Goal: Task Accomplishment & Management: Use online tool/utility

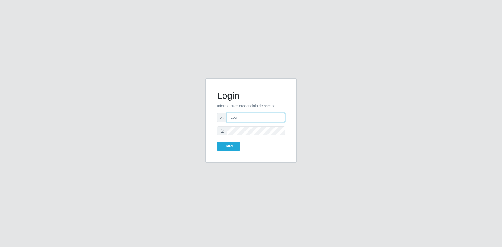
type input "[EMAIL_ADDRESS][DOMAIN_NAME]"
click at [224, 148] on button "Entrar" at bounding box center [228, 146] width 23 height 9
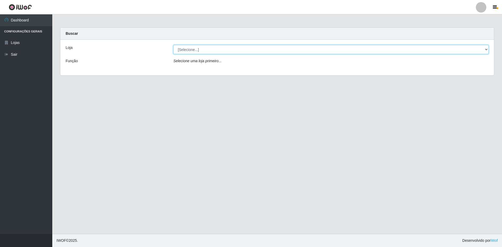
click at [200, 50] on select "[Selecione...] Hiper Queiroz - [GEOGRAPHIC_DATA] [GEOGRAPHIC_DATA] [GEOGRAPHIC_…" at bounding box center [331, 49] width 316 height 9
select select "517"
click at [173, 45] on select "[Selecione...] Hiper Queiroz - [GEOGRAPHIC_DATA] [GEOGRAPHIC_DATA] [GEOGRAPHIC_…" at bounding box center [331, 49] width 316 height 9
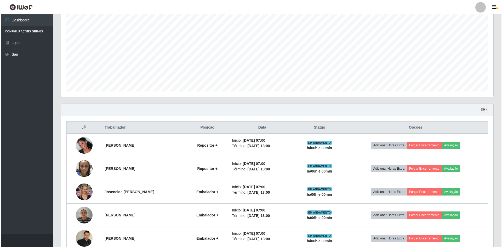
scroll to position [105, 0]
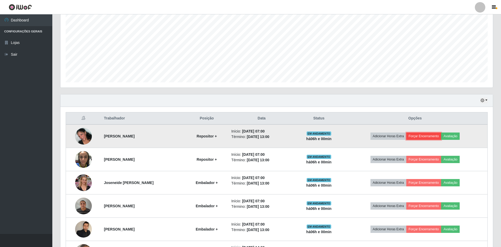
click at [427, 139] on button "Forçar Encerramento" at bounding box center [423, 136] width 35 height 7
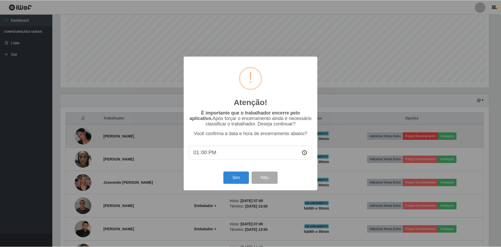
scroll to position [109, 430]
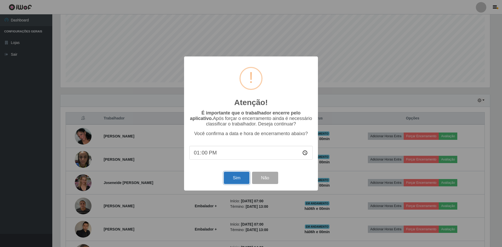
click at [235, 178] on button "Sim" at bounding box center [236, 178] width 25 height 12
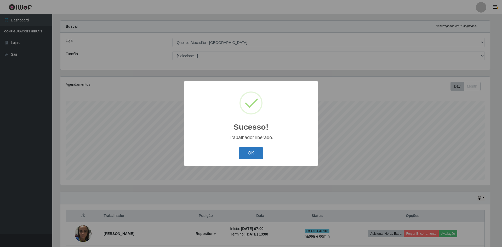
click at [248, 153] on button "OK" at bounding box center [251, 153] width 24 height 12
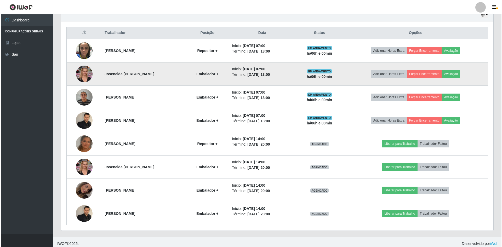
scroll to position [138, 0]
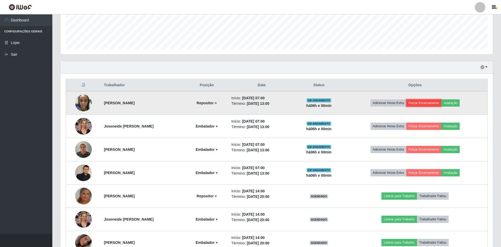
click at [431, 103] on button "Forçar Encerramento" at bounding box center [423, 102] width 35 height 7
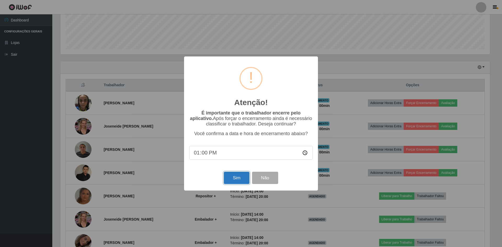
click at [234, 179] on button "Sim" at bounding box center [236, 178] width 25 height 12
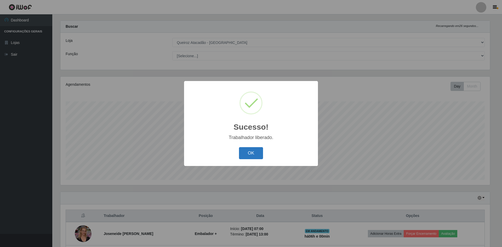
click at [257, 154] on button "OK" at bounding box center [251, 153] width 24 height 12
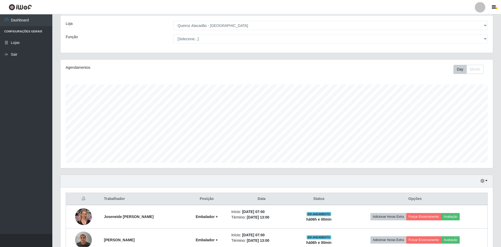
scroll to position [33, 0]
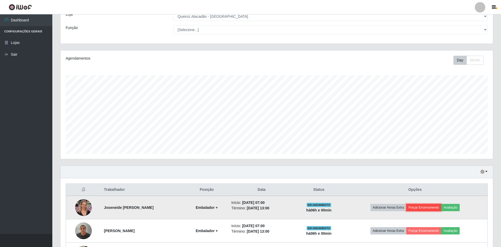
click at [422, 209] on button "Forçar Encerramento" at bounding box center [423, 207] width 35 height 7
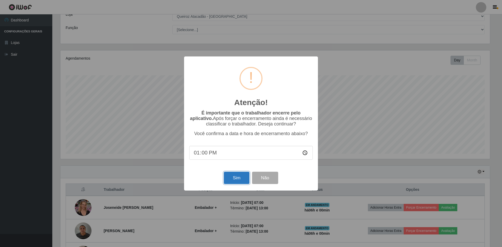
click at [231, 175] on button "Sim" at bounding box center [236, 178] width 25 height 12
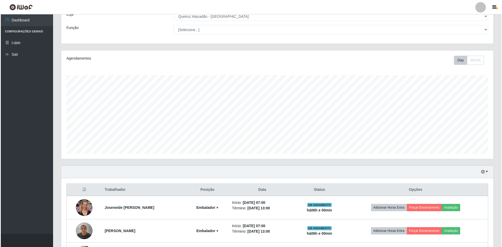
scroll to position [0, 0]
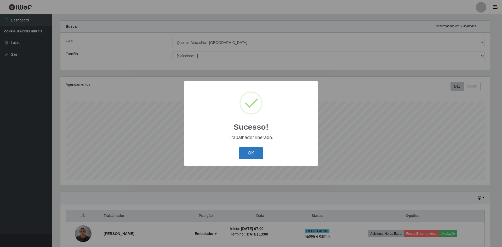
click at [251, 155] on button "OK" at bounding box center [251, 153] width 24 height 12
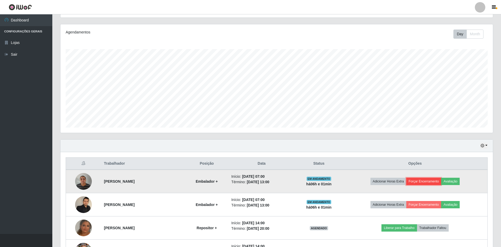
click at [415, 181] on button "Forçar Encerramento" at bounding box center [423, 181] width 35 height 7
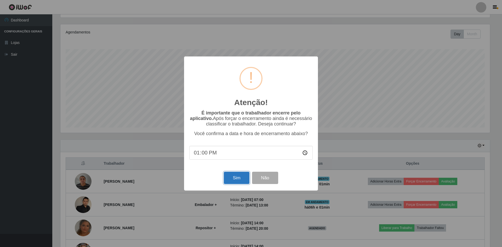
click at [235, 176] on button "Sim" at bounding box center [236, 178] width 25 height 12
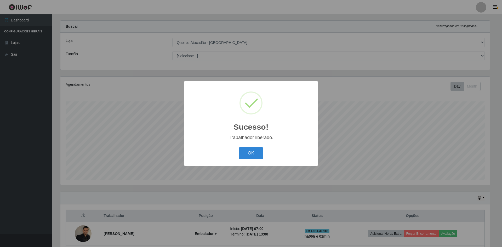
click at [260, 160] on div "OK Cancel" at bounding box center [251, 153] width 124 height 15
click at [253, 151] on button "OK" at bounding box center [251, 153] width 24 height 12
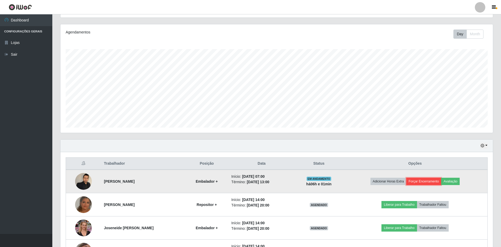
click at [422, 184] on button "Forçar Encerramento" at bounding box center [423, 181] width 35 height 7
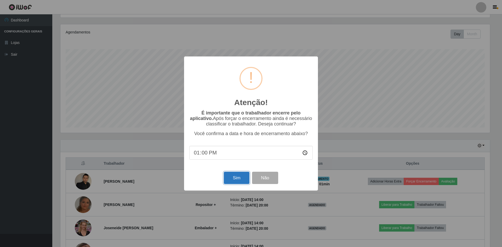
click at [238, 181] on button "Sim" at bounding box center [236, 178] width 25 height 12
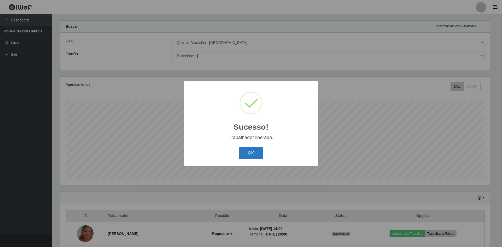
click at [253, 154] on button "OK" at bounding box center [251, 153] width 24 height 12
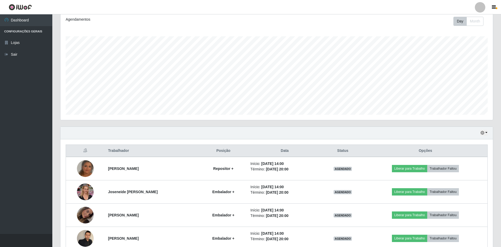
scroll to position [48, 0]
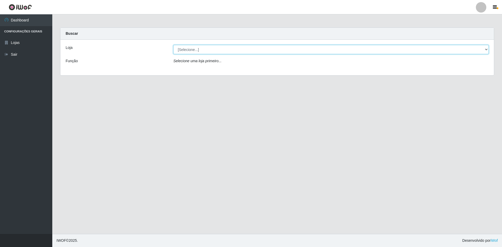
click at [234, 47] on select "[Selecione...] Hiper Queiroz - [GEOGRAPHIC_DATA] [GEOGRAPHIC_DATA] [GEOGRAPHIC_…" at bounding box center [331, 49] width 316 height 9
select select "517"
click at [173, 45] on select "[Selecione...] Hiper Queiroz - [GEOGRAPHIC_DATA] [GEOGRAPHIC_DATA] [GEOGRAPHIC_…" at bounding box center [331, 49] width 316 height 9
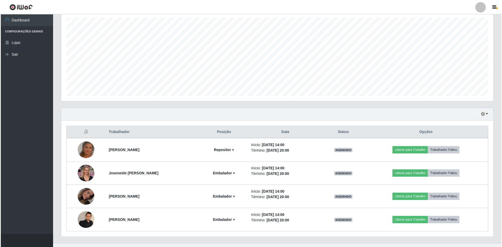
scroll to position [100, 0]
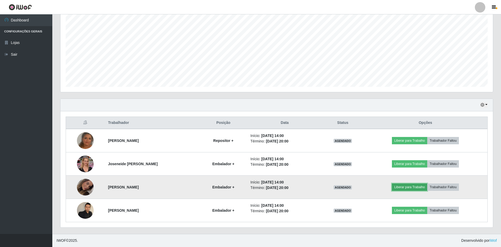
click at [400, 185] on button "Liberar para Trabalho" at bounding box center [409, 187] width 35 height 7
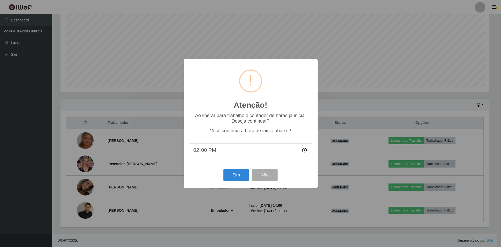
scroll to position [109, 430]
click at [238, 177] on button "Sim" at bounding box center [236, 175] width 25 height 12
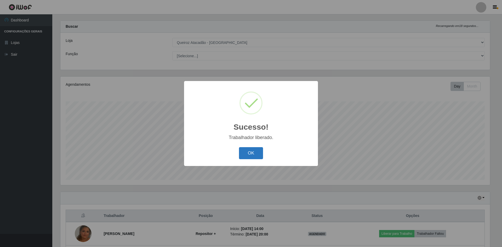
click at [251, 156] on button "OK" at bounding box center [251, 153] width 24 height 12
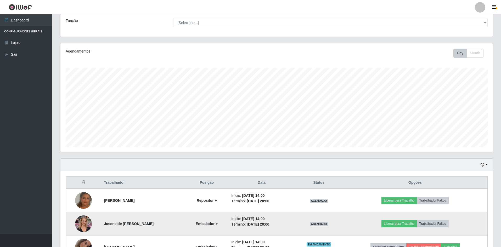
scroll to position [86, 0]
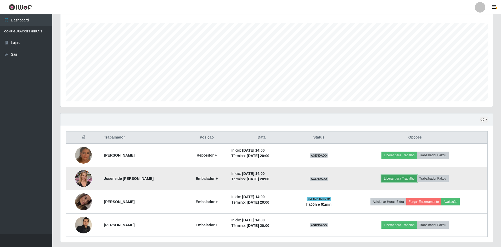
click at [401, 178] on button "Liberar para Trabalho" at bounding box center [399, 178] width 35 height 7
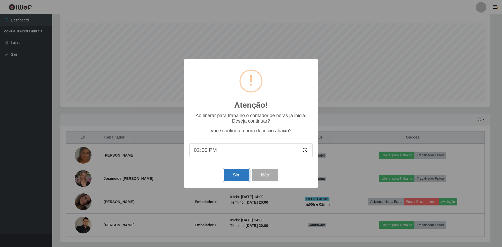
click at [235, 174] on button "Sim" at bounding box center [236, 175] width 25 height 12
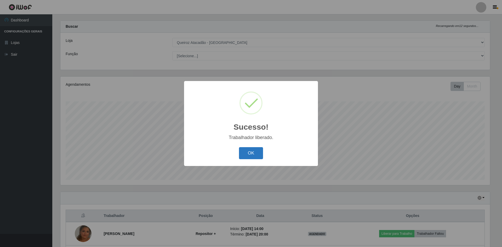
click at [247, 151] on button "OK" at bounding box center [251, 153] width 24 height 12
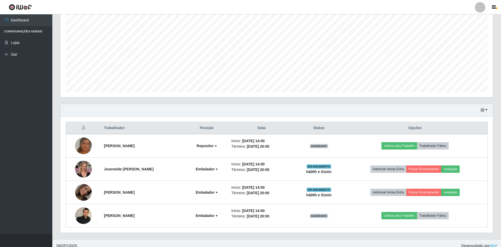
scroll to position [100, 0]
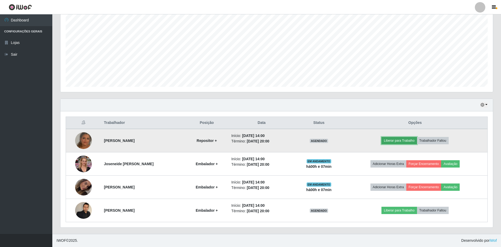
click at [392, 139] on button "Liberar para Trabalho" at bounding box center [399, 140] width 35 height 7
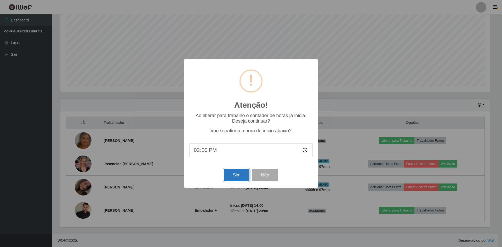
click at [237, 177] on button "Sim" at bounding box center [236, 175] width 25 height 12
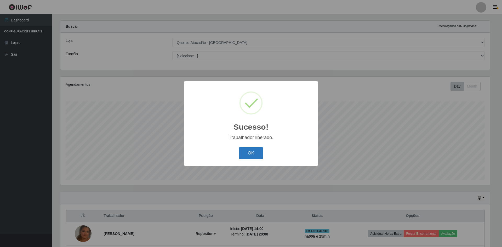
click at [258, 156] on button "OK" at bounding box center [251, 153] width 24 height 12
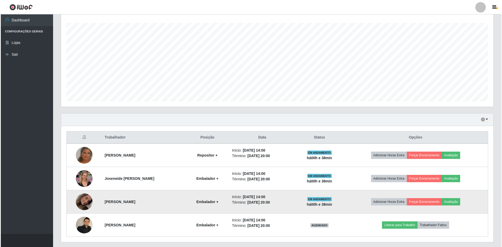
scroll to position [100, 0]
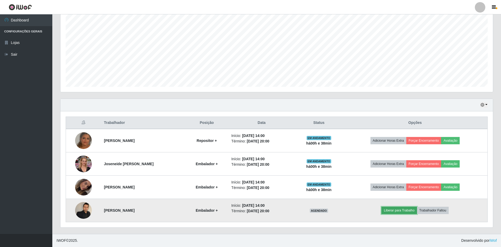
click at [415, 213] on button "Liberar para Trabalho" at bounding box center [399, 210] width 35 height 7
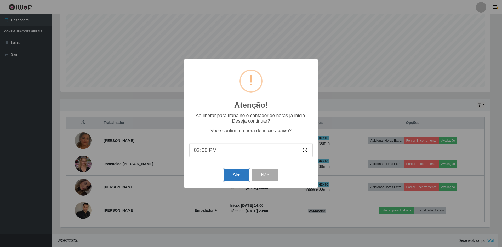
click at [231, 177] on button "Sim" at bounding box center [236, 175] width 25 height 12
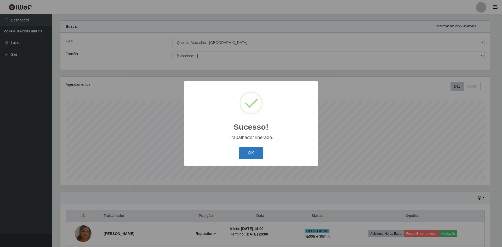
click at [251, 153] on button "OK" at bounding box center [251, 153] width 24 height 12
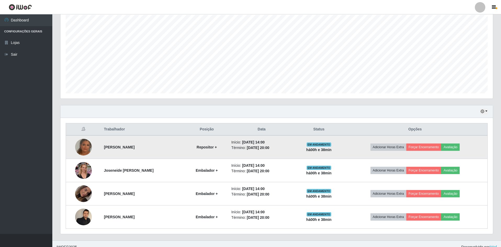
scroll to position [100, 0]
